Goal: Browse casually

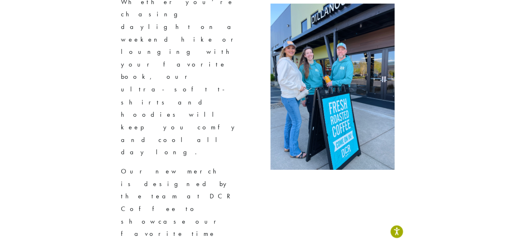
scroll to position [1822, 0]
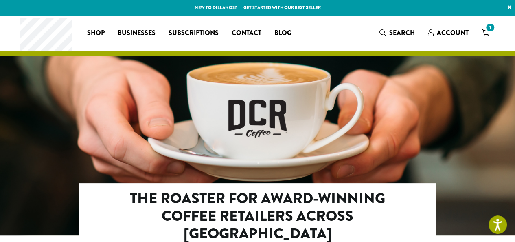
click at [337, 72] on div at bounding box center [257, 133] width 515 height 237
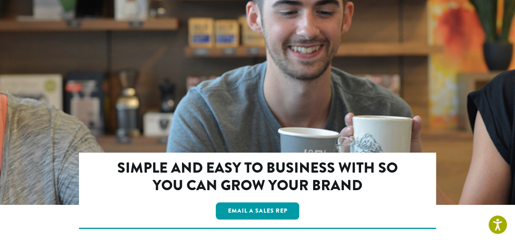
scroll to position [1484, 0]
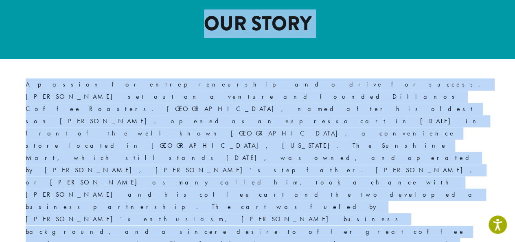
scroll to position [443, 0]
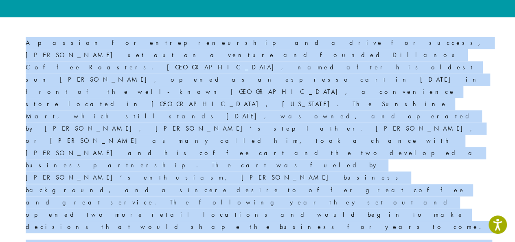
drag, startPoint x: 206, startPoint y: 141, endPoint x: 432, endPoint y: 193, distance: 231.5
copy article "OUR STORY A passion for entrepreneurship and a drive for success, David J. Morr…"
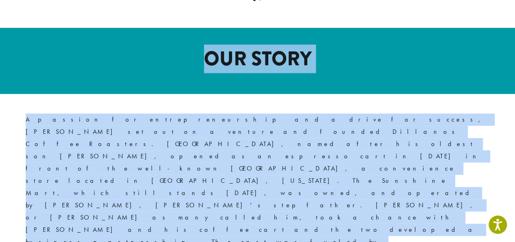
scroll to position [0, 0]
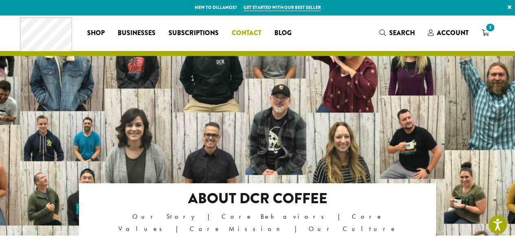
click at [252, 31] on span "Contact" at bounding box center [247, 33] width 30 height 10
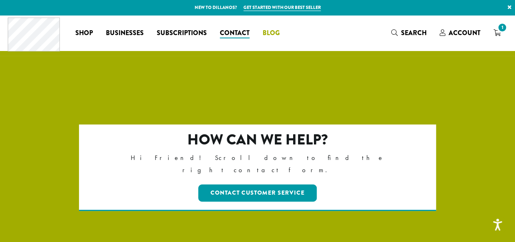
click at [275, 35] on span "Blog" at bounding box center [271, 33] width 17 height 10
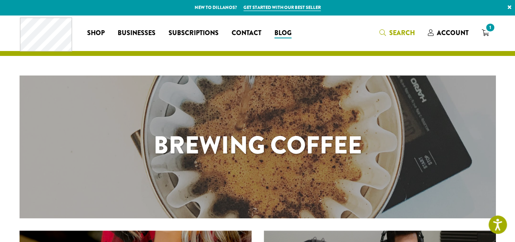
click at [385, 31] on icon "Search" at bounding box center [383, 32] width 7 height 7
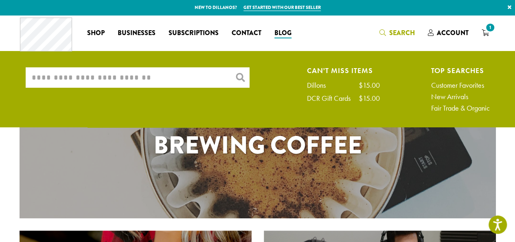
click at [175, 78] on input "What are you searching for?" at bounding box center [138, 77] width 224 height 20
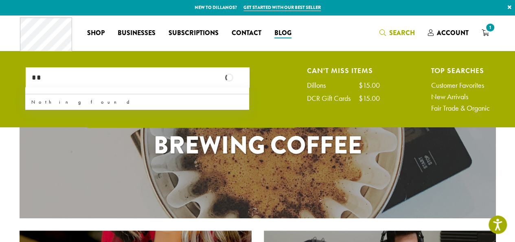
type input "*"
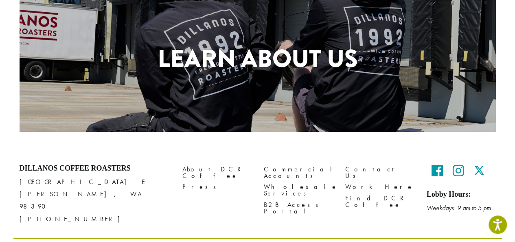
scroll to position [430, 0]
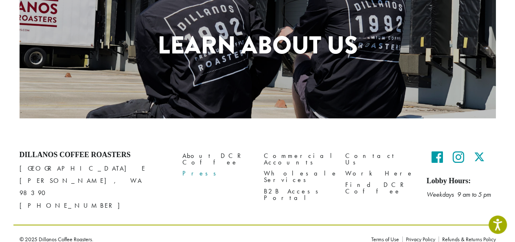
click at [190, 168] on link "Press" at bounding box center [217, 173] width 69 height 11
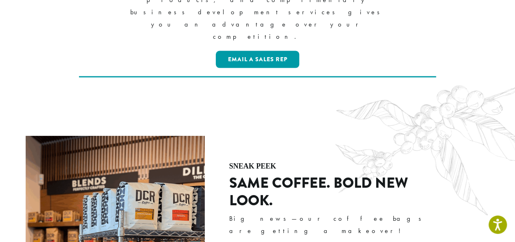
scroll to position [891, 0]
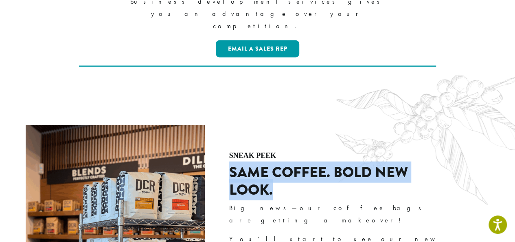
drag, startPoint x: 231, startPoint y: 78, endPoint x: 275, endPoint y: 97, distance: 48.0
click at [275, 163] on h2 "SAME COFFEE. BOLD NEW LOOK." at bounding box center [339, 180] width 220 height 35
copy h2 "SAME COFFEE. BOLD NEW LOOK."
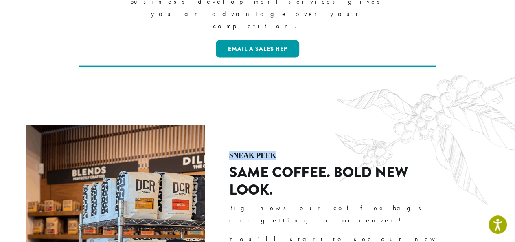
drag, startPoint x: 278, startPoint y: 61, endPoint x: 227, endPoint y: 65, distance: 51.1
copy h4 "SNEAK PEEK"
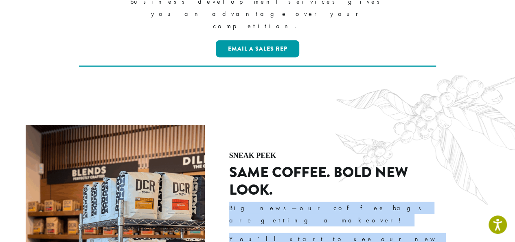
drag, startPoint x: 317, startPoint y: 179, endPoint x: 222, endPoint y: 114, distance: 115.7
copy div "Big news—our coffee bags are getting a makeover! You’ll start to see our new pa…"
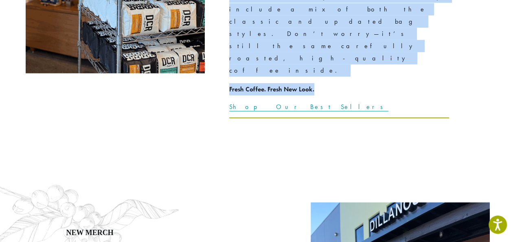
scroll to position [1186, 0]
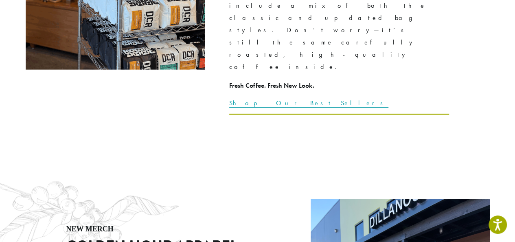
drag, startPoint x: 193, startPoint y: 156, endPoint x: 55, endPoint y: 75, distance: 159.4
copy div "Sunrise to sunset, the new Golden Hour apparel from DCR Coffee is here for it a…"
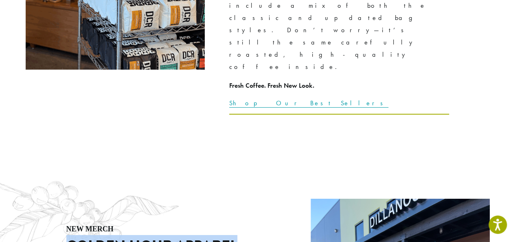
drag, startPoint x: 237, startPoint y: 55, endPoint x: 65, endPoint y: 57, distance: 172.4
copy h2 "GOLDEN HOUR APPAREL"
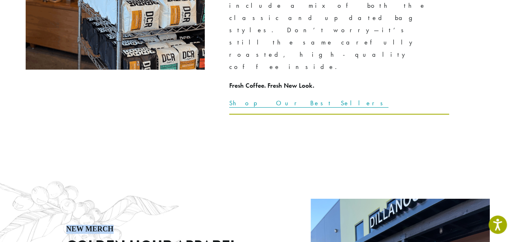
drag, startPoint x: 121, startPoint y: 39, endPoint x: 63, endPoint y: 32, distance: 58.3
copy h4 "NEW MERCH"
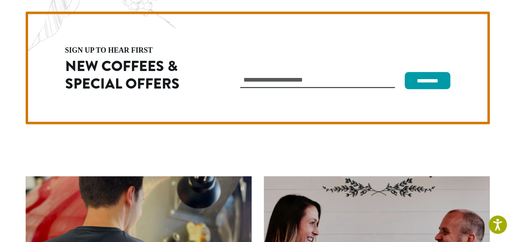
scroll to position [2303, 0]
